Goal: Task Accomplishment & Management: Use online tool/utility

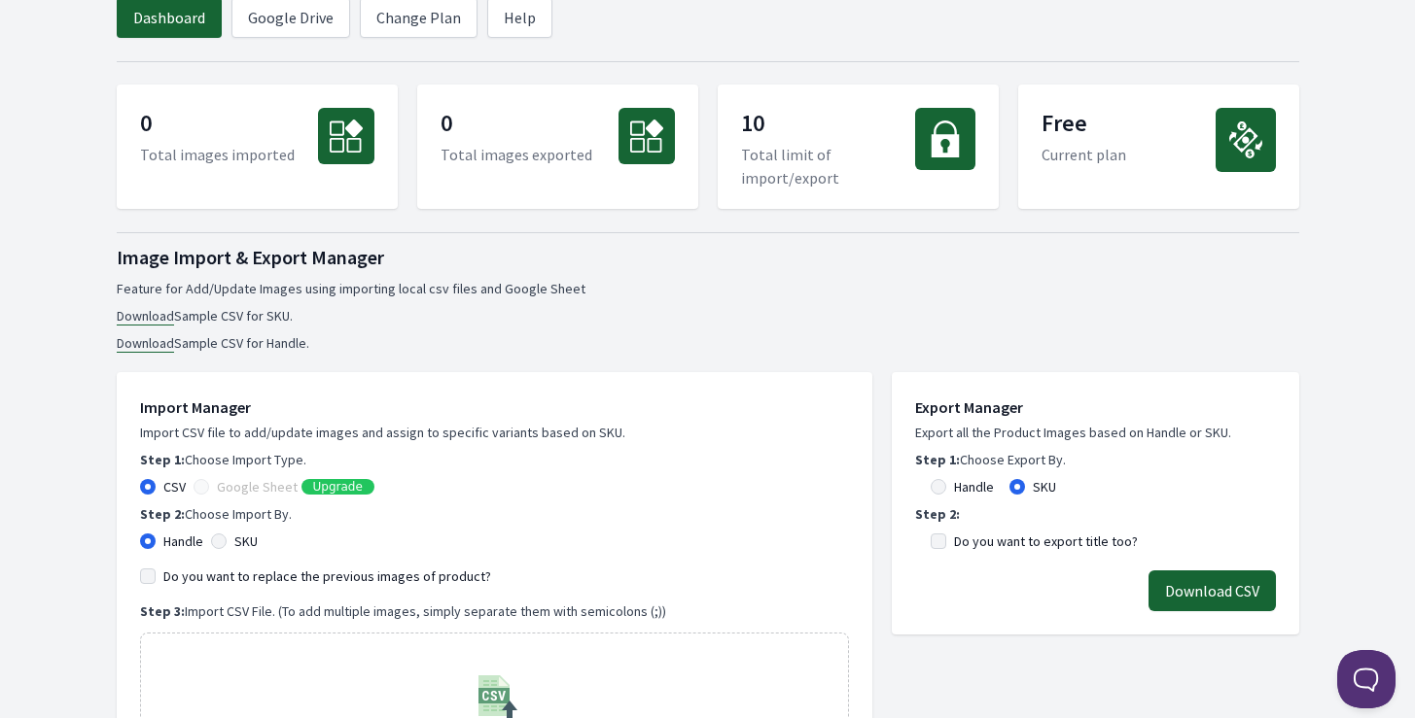
scroll to position [204, 0]
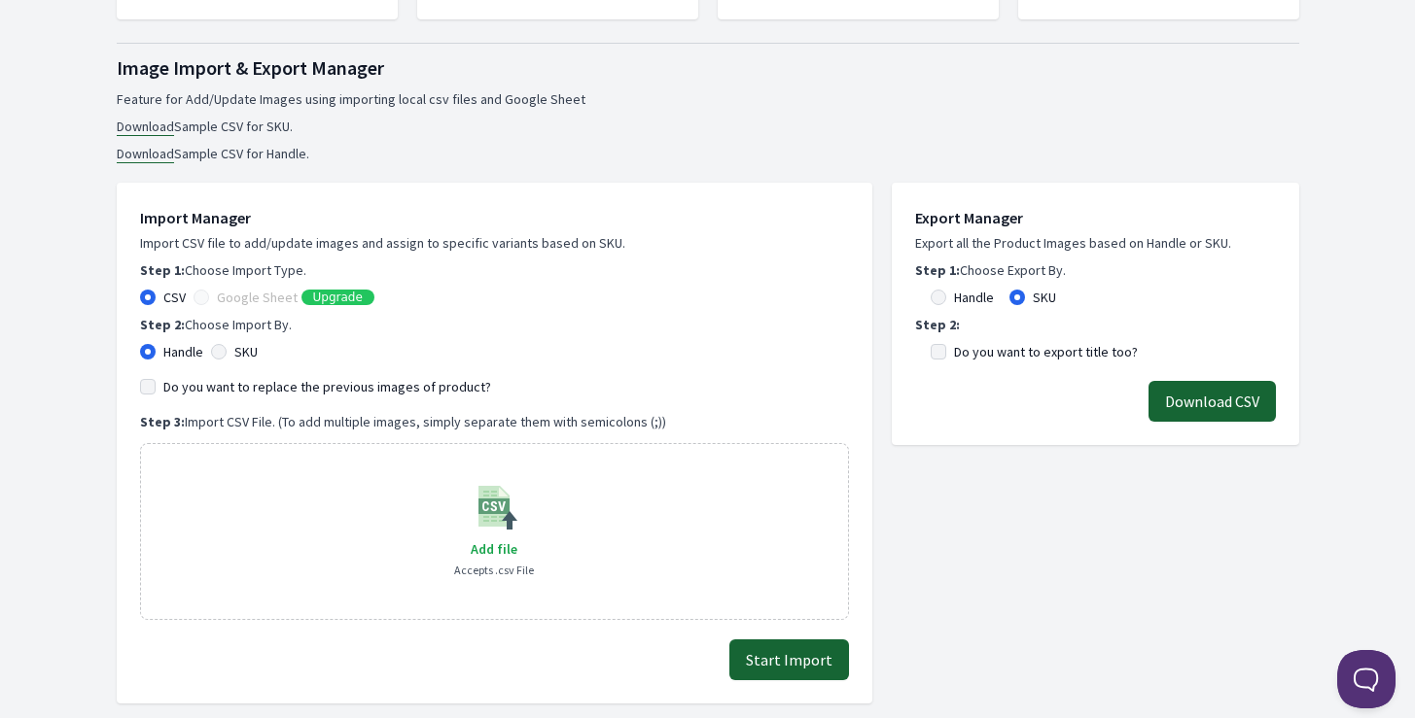
click at [231, 300] on label "Google Sheet" at bounding box center [257, 297] width 81 height 19
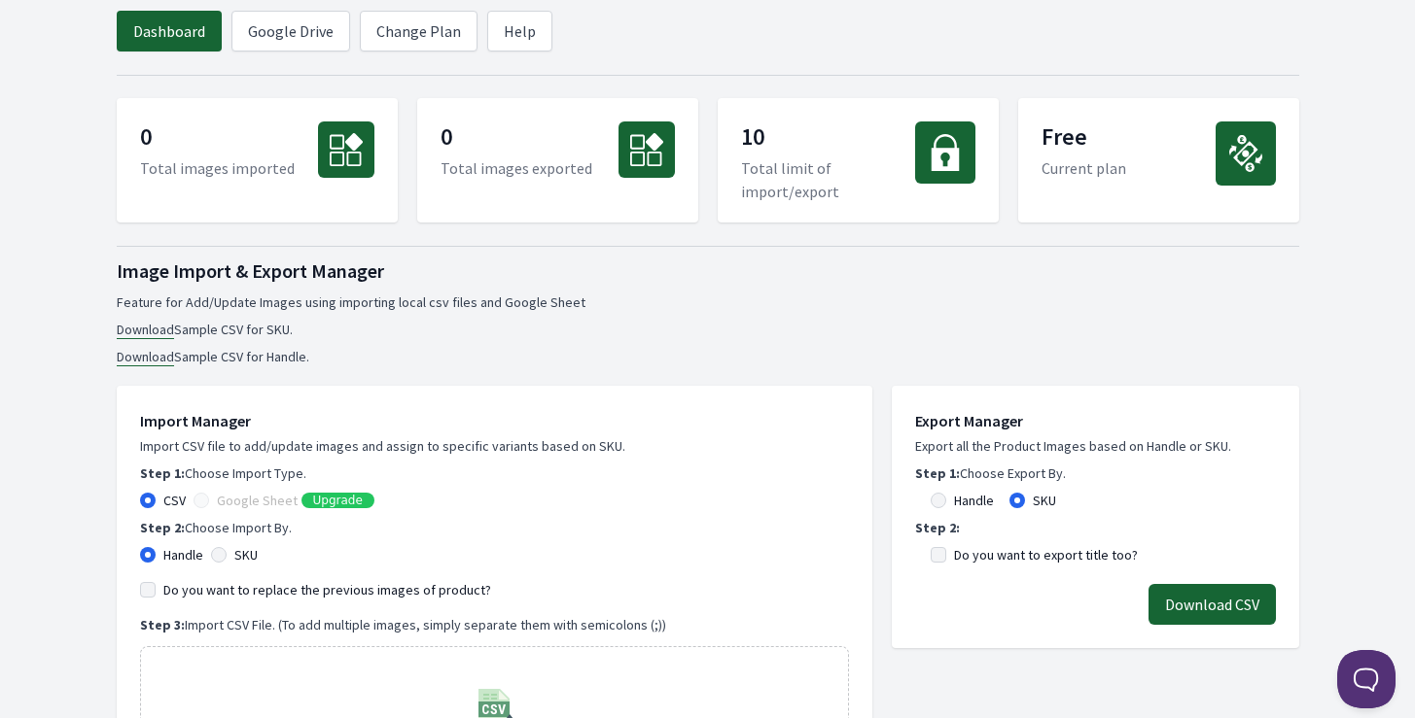
scroll to position [0, 0]
click at [290, 27] on link "Google Drive" at bounding box center [290, 32] width 119 height 41
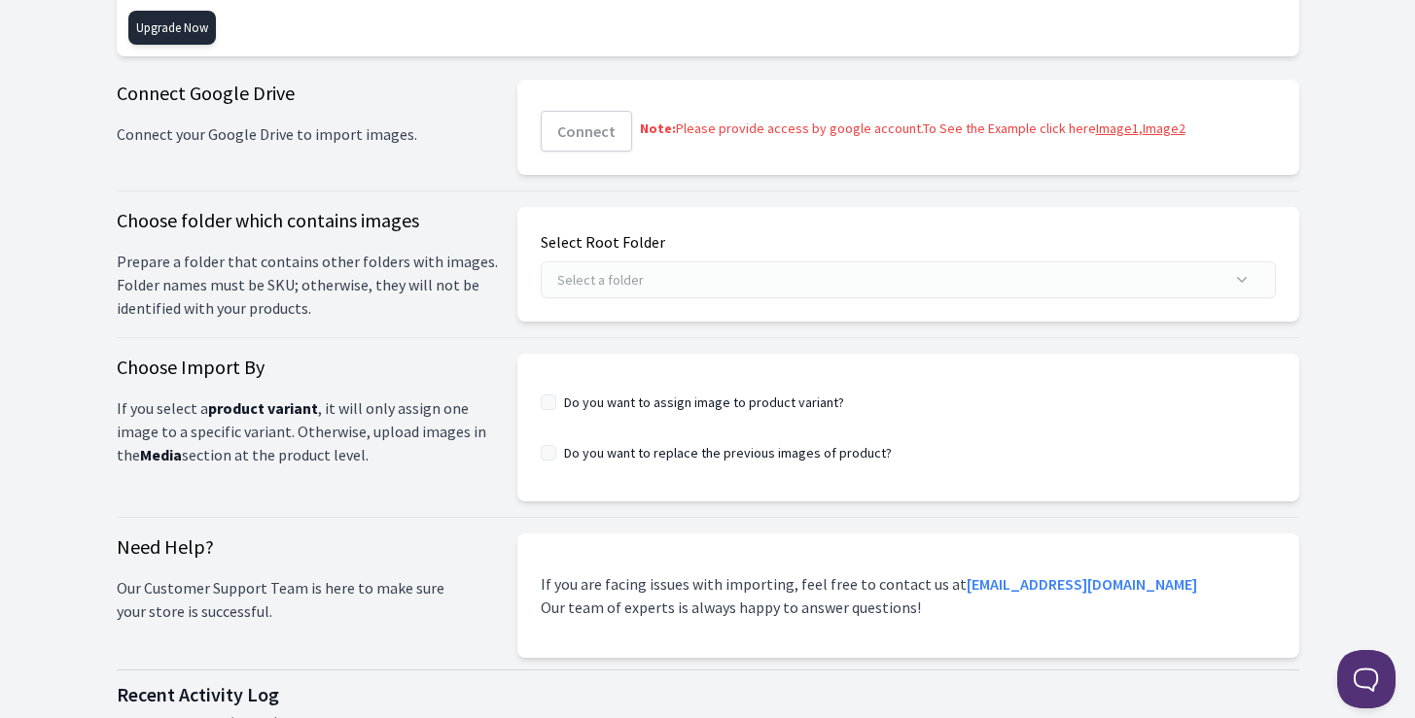
scroll to position [197, 0]
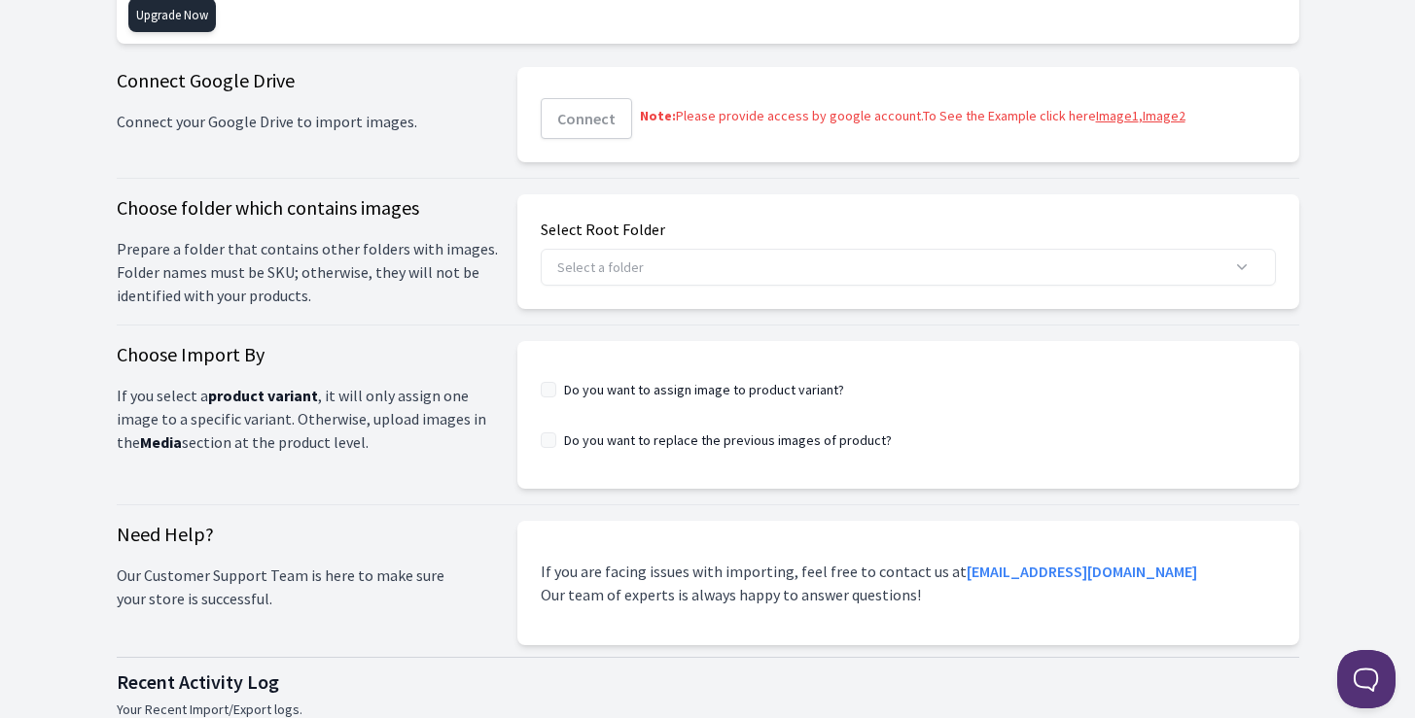
click at [379, 260] on span "Prepare a folder that contains other folders with images. Folder names must be …" at bounding box center [307, 272] width 381 height 70
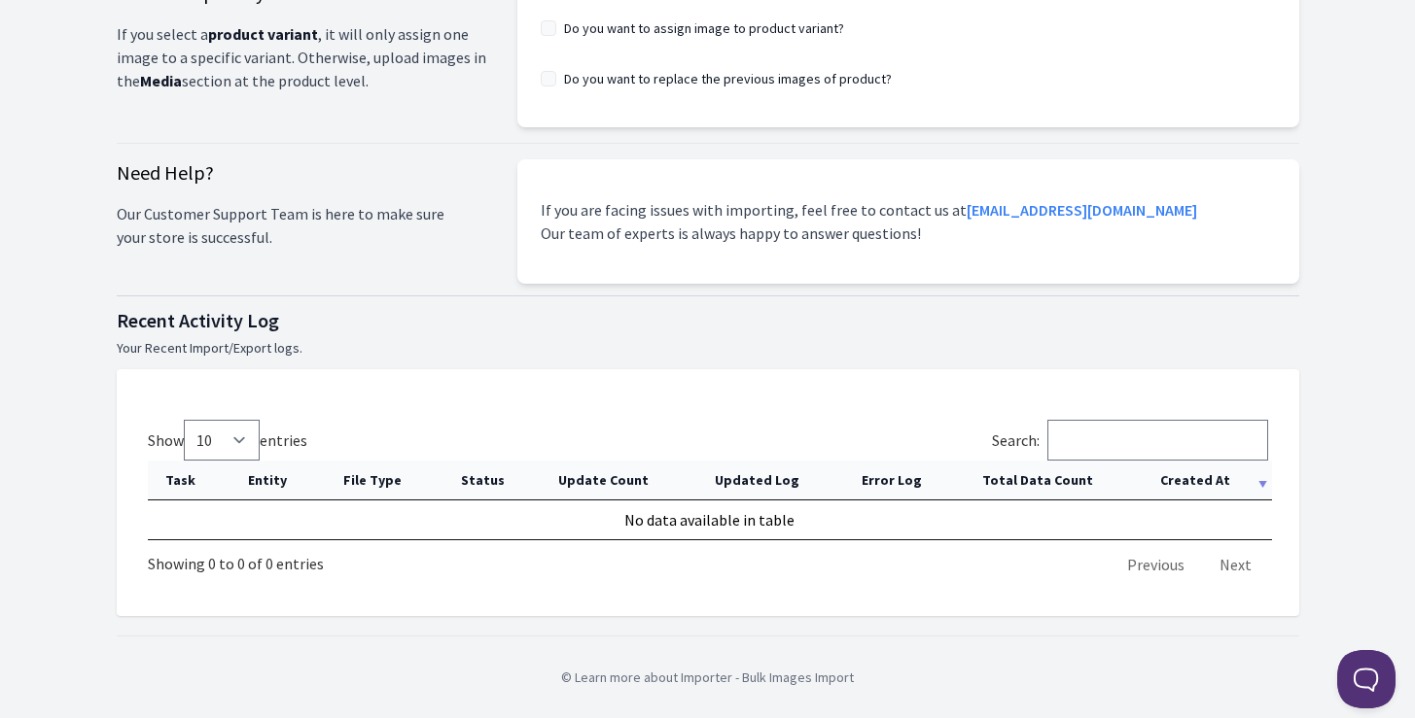
scroll to position [0, 0]
